Goal: Find specific page/section: Find specific page/section

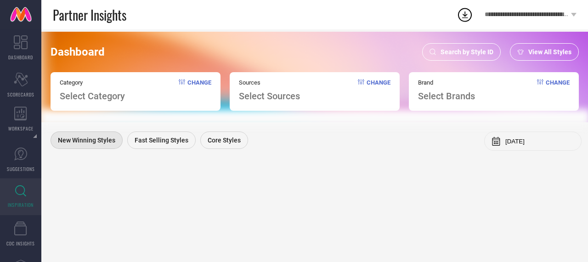
click at [463, 56] on span "Search by Style ID" at bounding box center [467, 51] width 53 height 7
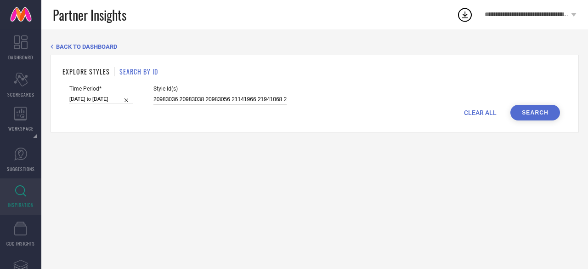
click at [270, 97] on input "20983036 20983038 20983056 21141966 21941068 22110676 22114552 22159204 2233945…" at bounding box center [219, 99] width 133 height 11
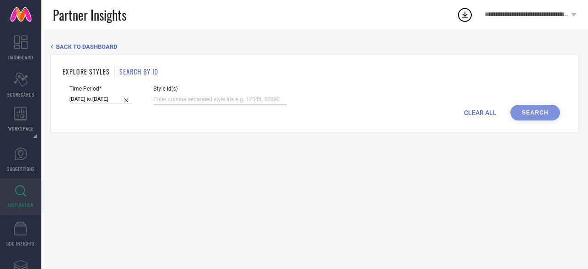
paste input "22392224 25089590 30918049 30918026 31324603 22455114 30918036 30918054 3132459…"
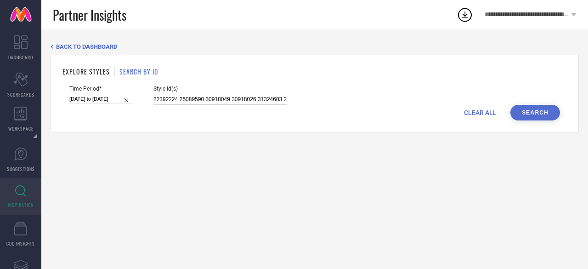
scroll to position [0, 230]
type input "22392224 25089590 30918049 30918026 31324603 22455114 30918036 30918054 3132459…"
click at [519, 111] on button "Search" at bounding box center [535, 113] width 50 height 16
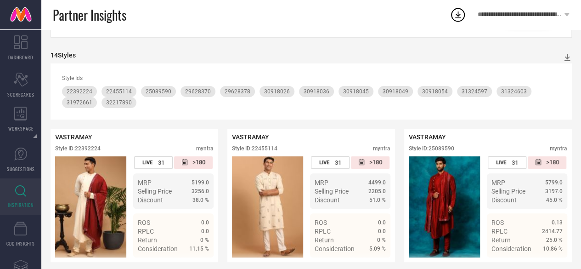
scroll to position [93, 0]
